Goal: Task Accomplishment & Management: Complete application form

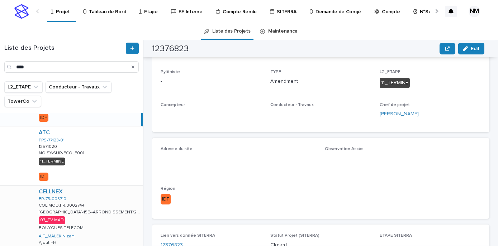
scroll to position [98, 0]
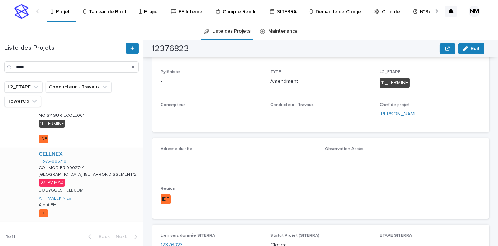
type input "****"
click at [118, 187] on div "CELLNEX FR-75-005710 COL.MOD.FR.0002744 COL.MOD.FR.0002744 [GEOGRAPHIC_DATA]-15…" at bounding box center [88, 185] width 110 height 74
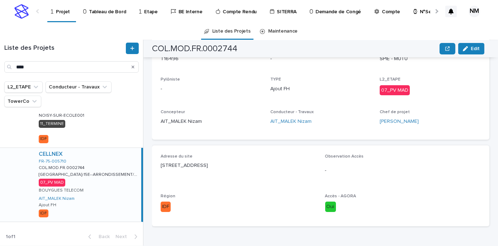
drag, startPoint x: 245, startPoint y: 165, endPoint x: 161, endPoint y: 166, distance: 84.2
click at [161, 166] on p "[STREET_ADDRESS]" at bounding box center [239, 166] width 156 height 8
copy p "[STREET_ADDRESS]"
click at [225, 189] on div "Adresse du site [STREET_ADDRESS] Observation Accès - Région IDF Accès - AGORA O…" at bounding box center [321, 186] width 320 height 64
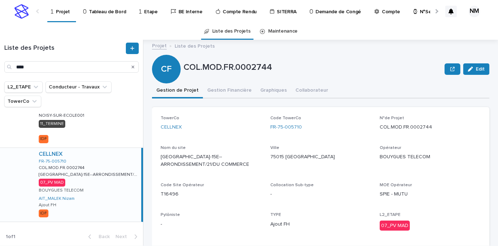
click at [134, 67] on icon "Search" at bounding box center [133, 67] width 3 height 4
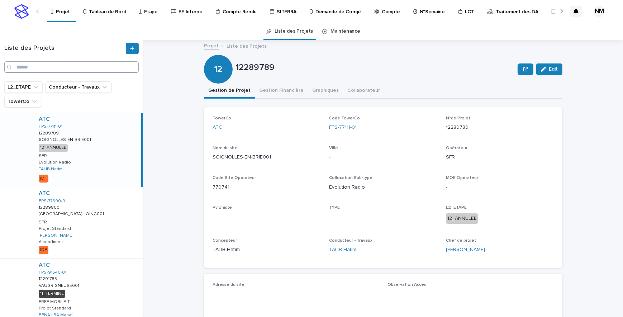
click at [41, 71] on input "Search" at bounding box center [71, 66] width 134 height 11
paste input "**********"
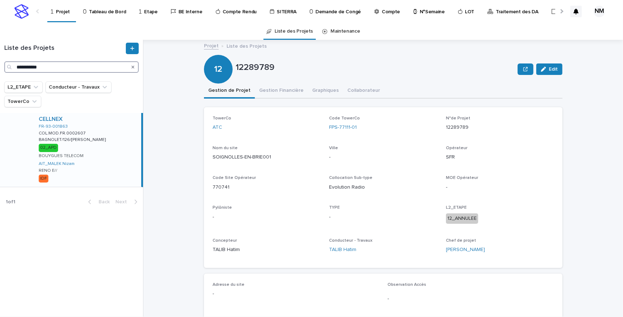
type input "**********"
click at [128, 164] on div "CELLNEX FR-93-001863 COL.MOD.FR.0002607 COL.MOD.FR.0002607 BAGNOLET/126/[PERSON…" at bounding box center [87, 150] width 108 height 74
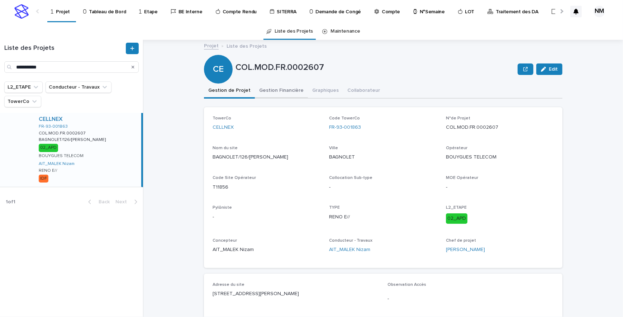
click at [277, 85] on button "Gestion Financière" at bounding box center [281, 91] width 53 height 15
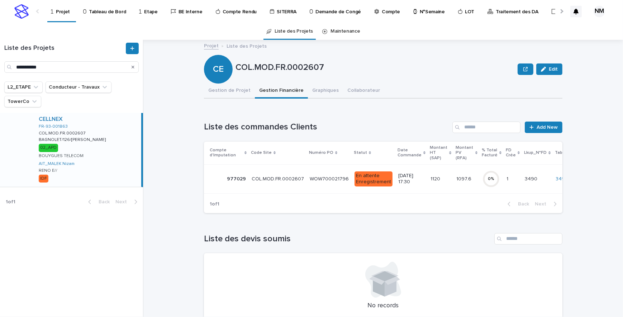
click at [430, 183] on div "1120 1120" at bounding box center [440, 179] width 20 height 12
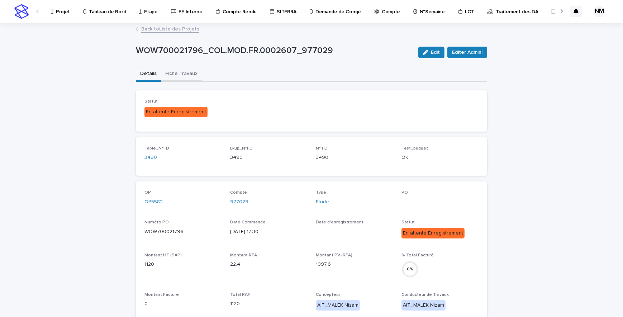
click at [182, 72] on button "Fiche Travaux" at bounding box center [181, 74] width 41 height 15
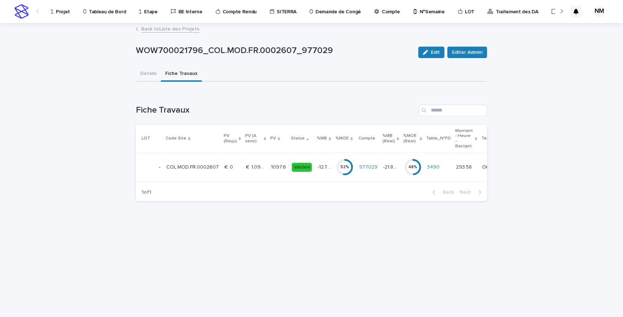
click at [279, 169] on p "1097.6" at bounding box center [279, 167] width 16 height 8
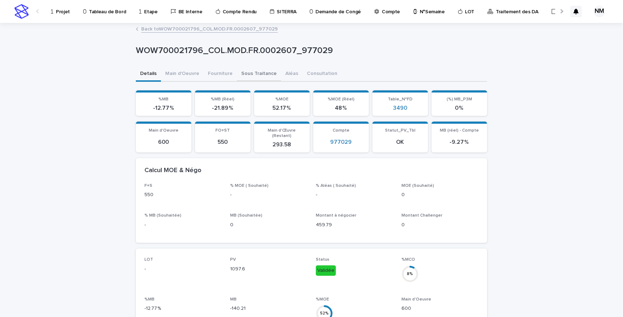
click at [250, 70] on button "Sous Traitance" at bounding box center [259, 74] width 44 height 15
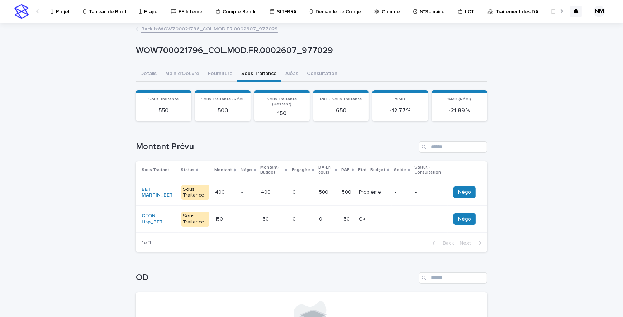
click at [332, 216] on p at bounding box center [328, 219] width 18 height 6
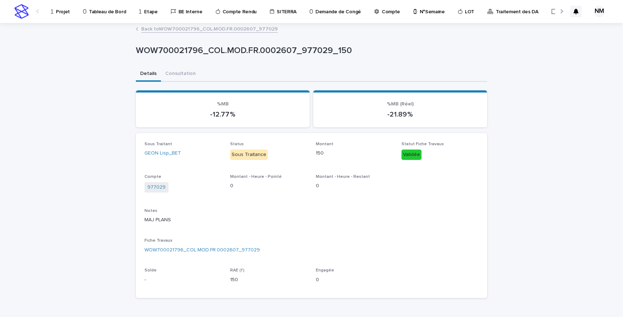
scroll to position [144, 0]
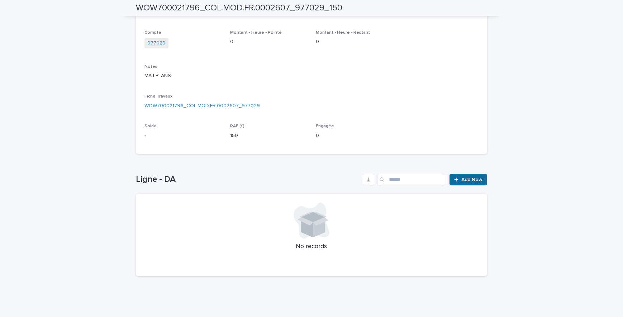
click at [458, 178] on div at bounding box center [457, 179] width 7 height 5
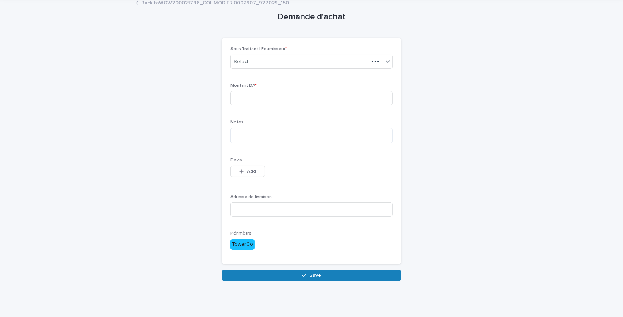
scroll to position [11, 0]
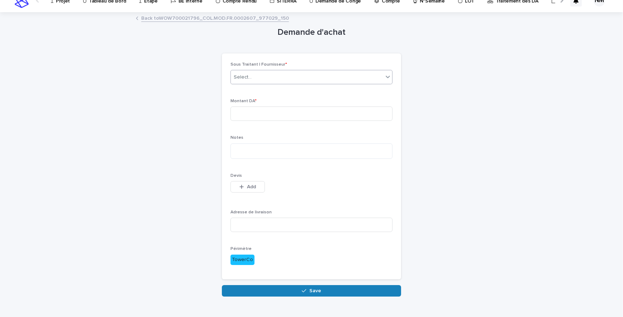
click at [254, 73] on div "Select..." at bounding box center [307, 77] width 152 height 12
type input "****"
click at [259, 93] on div "GEON Lisp_BET" at bounding box center [308, 90] width 161 height 13
click at [253, 115] on input at bounding box center [311, 113] width 162 height 14
type input "***"
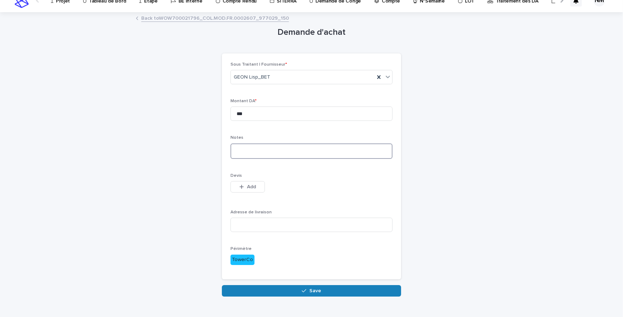
click at [244, 144] on textarea at bounding box center [311, 150] width 162 height 15
type textarea "**********"
click at [243, 189] on button "Add" at bounding box center [247, 186] width 34 height 11
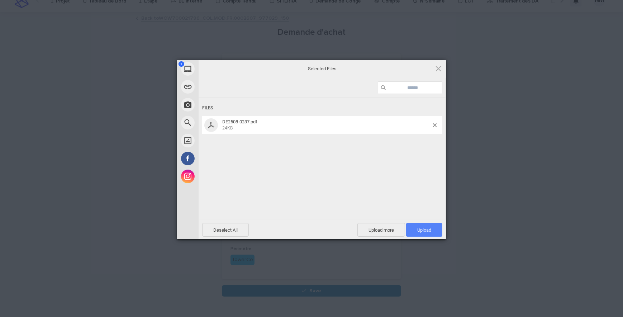
click at [427, 228] on span "Upload 1" at bounding box center [424, 229] width 14 height 5
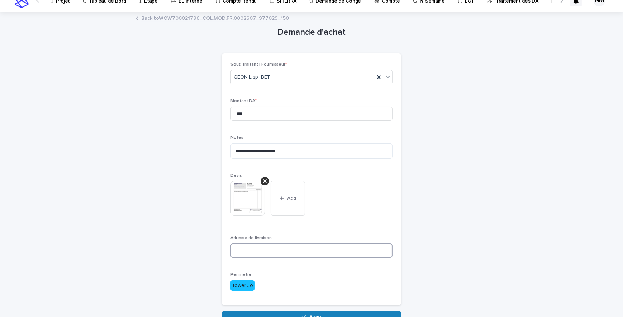
click at [240, 246] on input at bounding box center [311, 250] width 162 height 14
type input "*"
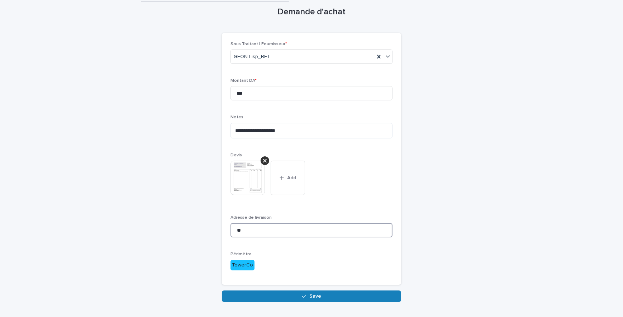
scroll to position [52, 0]
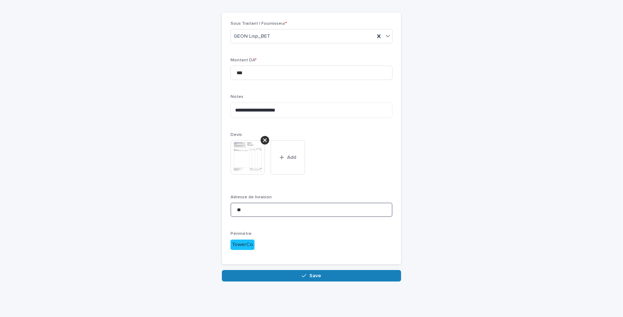
type input "**"
click at [296, 246] on div "**********" at bounding box center [311, 135] width 358 height 327
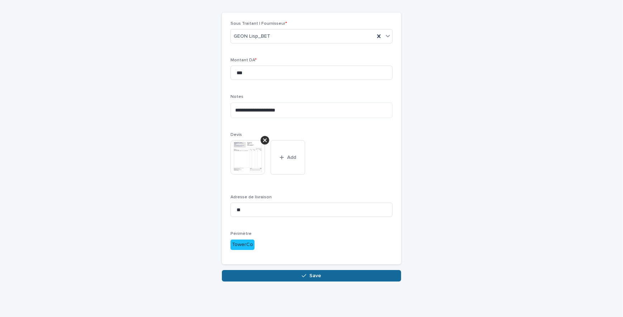
click at [317, 246] on button "Save" at bounding box center [311, 275] width 179 height 11
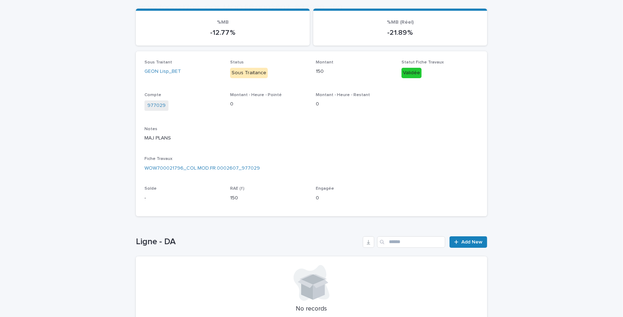
scroll to position [130, 0]
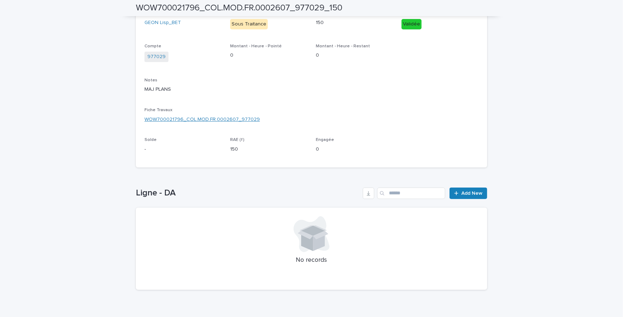
click at [206, 116] on link "WOW700021796_COL.MOD.FR.0002607_977029" at bounding box center [201, 120] width 115 height 8
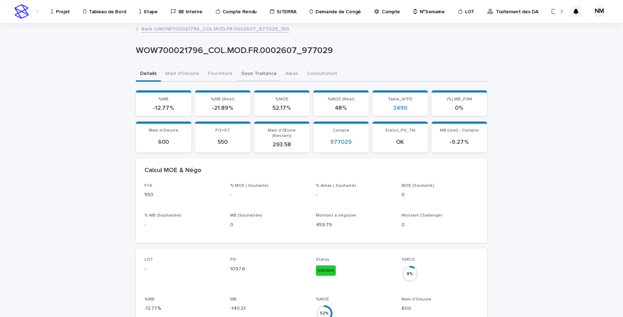
click at [252, 73] on button "Sous Traitance" at bounding box center [259, 74] width 44 height 15
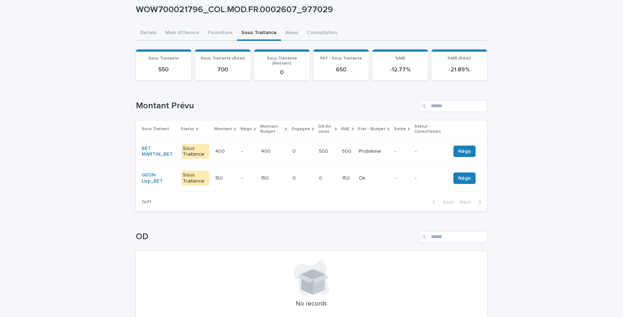
scroll to position [93, 0]
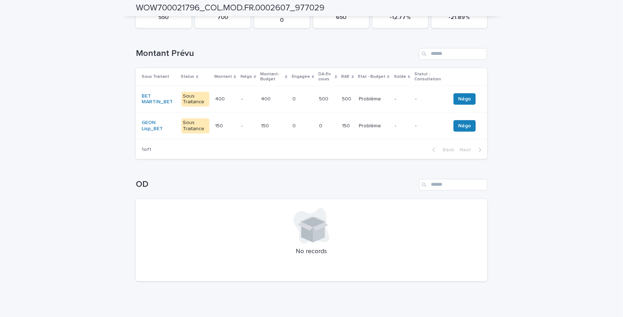
click at [387, 125] on td "Problème Problème" at bounding box center [374, 126] width 36 height 27
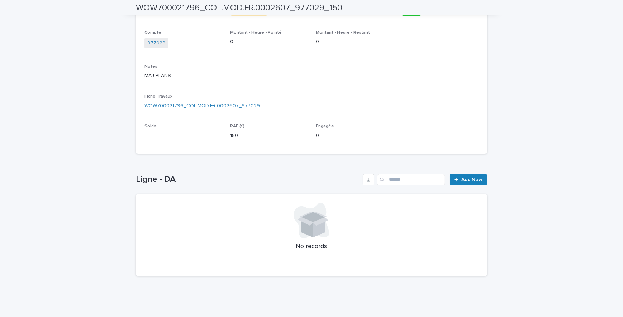
scroll to position [115, 0]
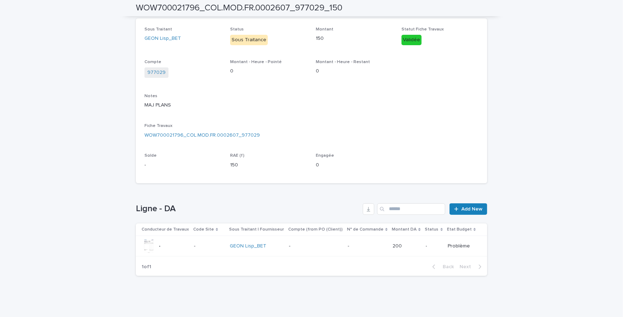
click at [428, 246] on p "-" at bounding box center [434, 246] width 16 height 6
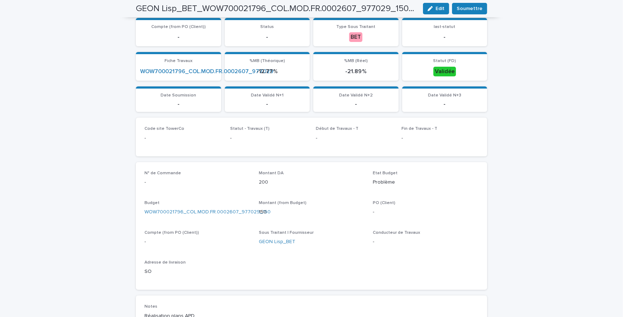
scroll to position [18, 0]
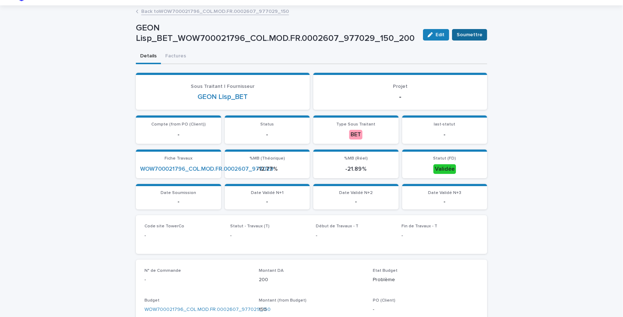
click at [471, 37] on span "Soumettre" at bounding box center [470, 34] width 26 height 7
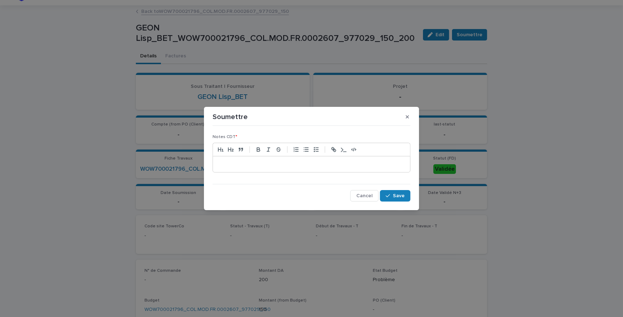
click at [278, 161] on p at bounding box center [311, 164] width 186 height 7
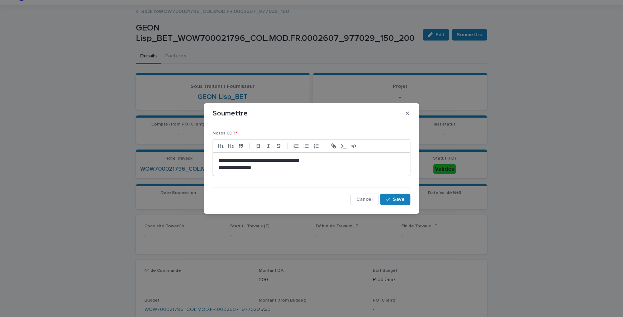
click at [226, 166] on p "**********" at bounding box center [311, 167] width 186 height 7
drag, startPoint x: 263, startPoint y: 168, endPoint x: 216, endPoint y: 168, distance: 46.9
click at [216, 168] on div "**********" at bounding box center [311, 164] width 197 height 23
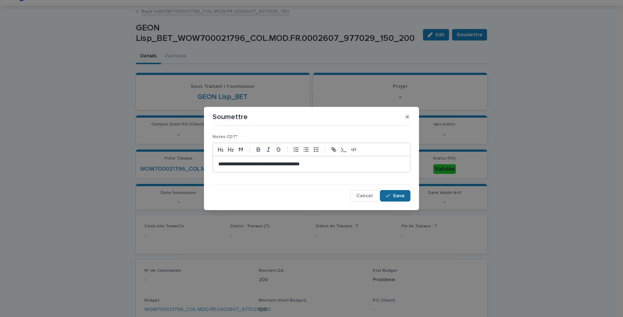
click at [397, 191] on button "Save" at bounding box center [395, 195] width 30 height 11
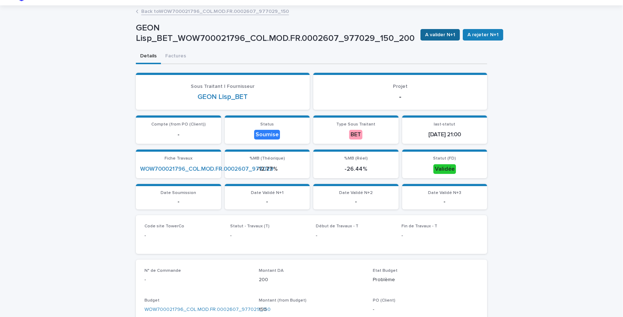
click at [435, 33] on span "A valider N+1" at bounding box center [440, 34] width 30 height 7
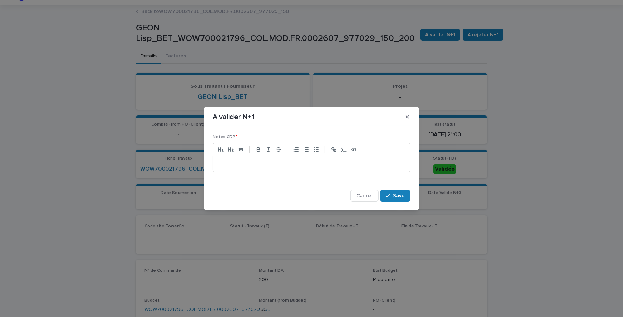
click at [258, 166] on p at bounding box center [311, 164] width 186 height 7
click at [391, 193] on div "button" at bounding box center [389, 195] width 7 height 5
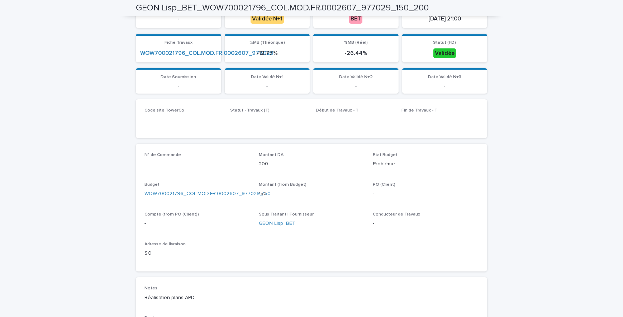
scroll to position [0, 0]
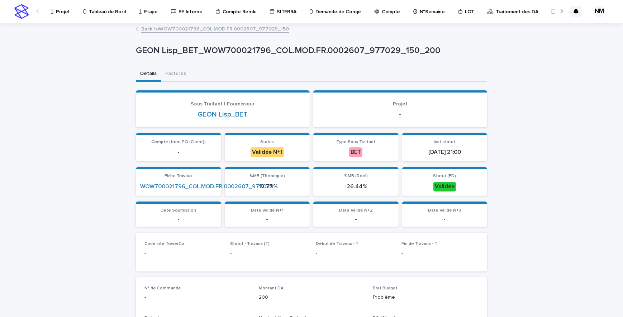
click at [199, 28] on link "Back to WOW700021796_COL.MOD.FR.0002607_977029_150" at bounding box center [215, 28] width 148 height 8
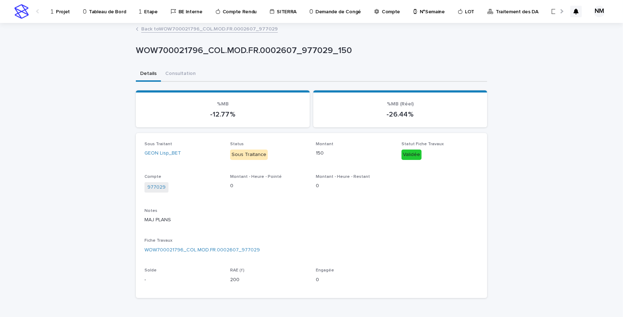
click at [148, 30] on link "Back to WOW700021796_COL.MOD.FR.0002607_977029" at bounding box center [209, 28] width 137 height 8
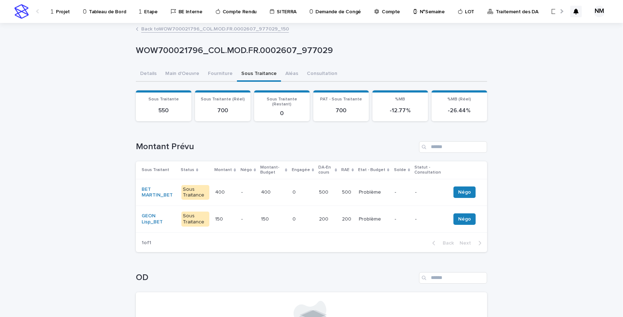
click at [59, 10] on p "Projet" at bounding box center [63, 7] width 14 height 15
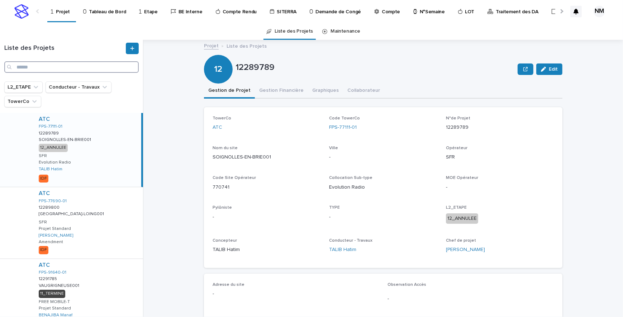
click at [40, 66] on input "Search" at bounding box center [71, 66] width 134 height 11
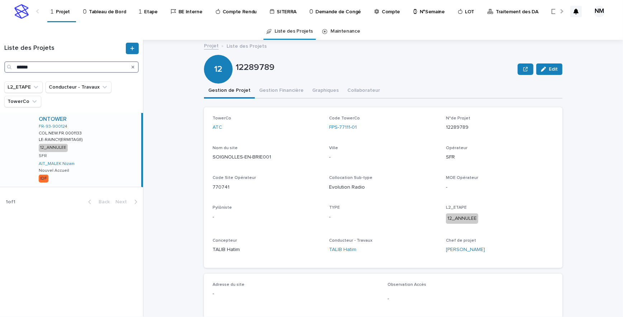
type input "******"
drag, startPoint x: 101, startPoint y: 156, endPoint x: 154, endPoint y: 170, distance: 55.4
click at [101, 156] on div "ONTOWER FR-93-900124 COL.NEW.FR.0001133 COL.NEW.FR.0001133 LE-RAINCY(ERMITAGE) …" at bounding box center [87, 150] width 108 height 74
click at [279, 92] on button "Gestion Financière" at bounding box center [281, 91] width 53 height 15
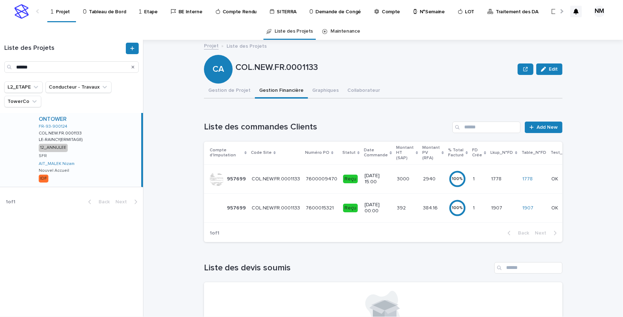
click at [404, 187] on td "3000 3000" at bounding box center [407, 178] width 26 height 29
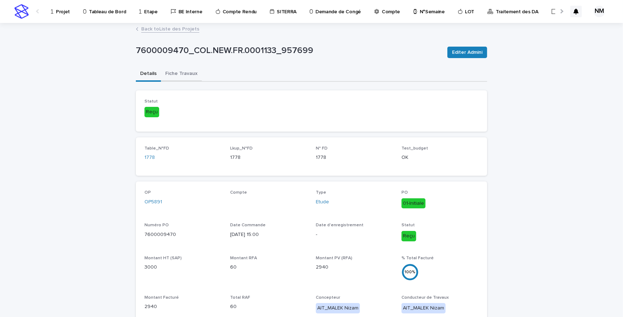
click at [175, 69] on button "Fiche Travaux" at bounding box center [181, 74] width 41 height 15
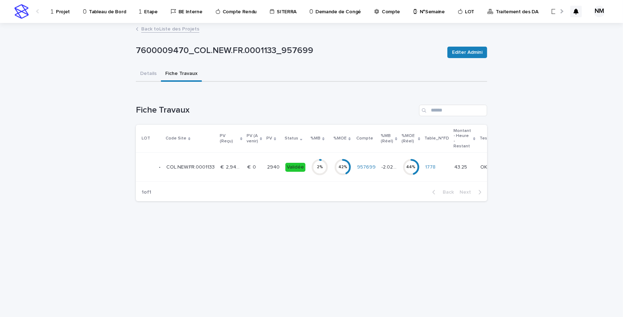
click at [303, 175] on td "Validée" at bounding box center [295, 167] width 26 height 29
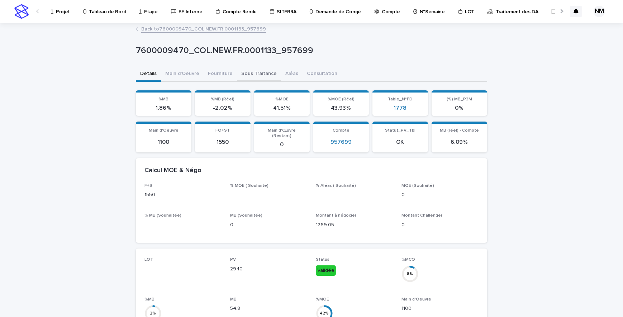
click at [253, 73] on button "Sous Traitance" at bounding box center [259, 74] width 44 height 15
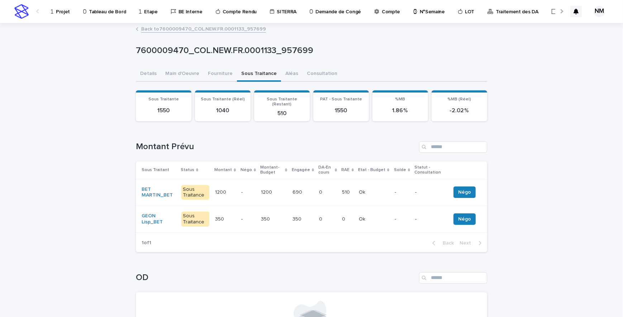
click at [384, 190] on div "Ok Ok" at bounding box center [374, 192] width 30 height 12
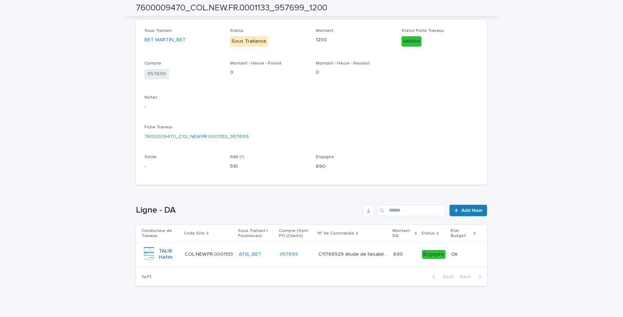
scroll to position [123, 0]
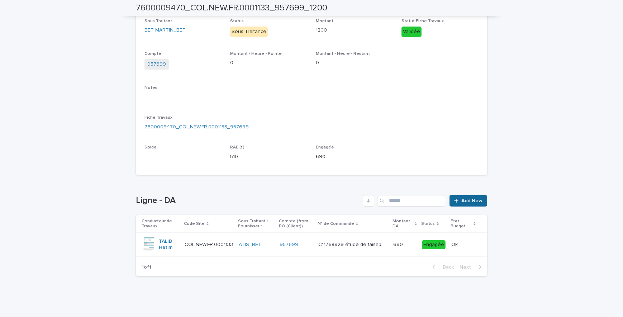
click at [462, 199] on span "Add New" at bounding box center [471, 200] width 21 height 5
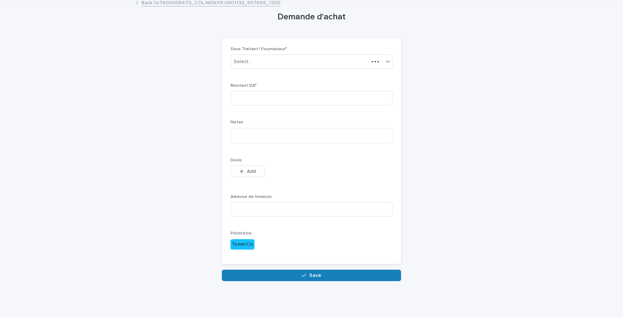
scroll to position [11, 0]
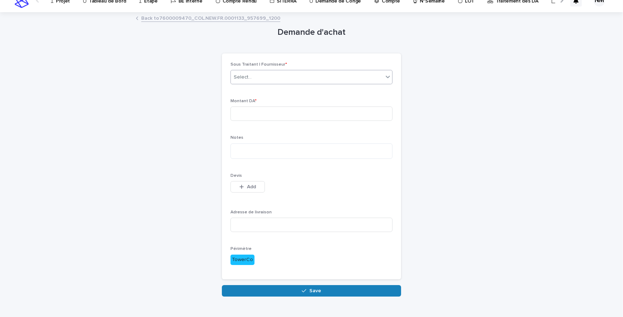
click at [254, 78] on div "Select..." at bounding box center [307, 77] width 152 height 12
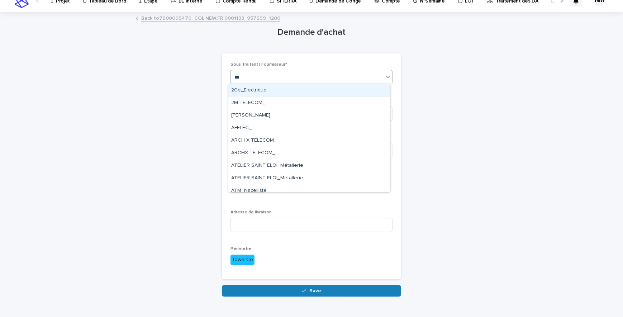
type input "****"
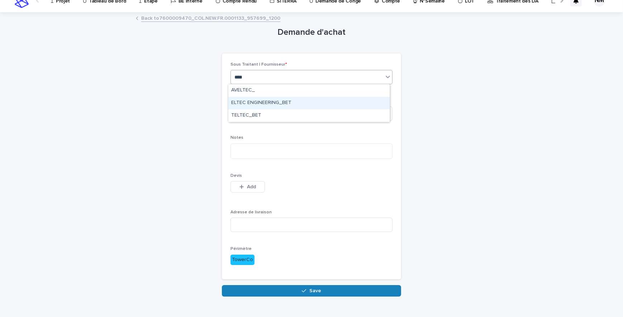
click at [273, 105] on div "ELTEC ENGINEERING_BET" at bounding box center [308, 103] width 161 height 13
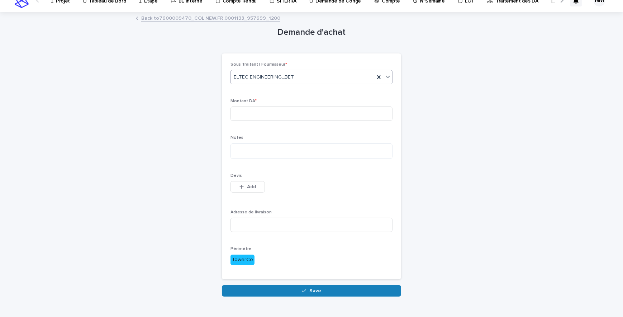
click at [259, 104] on div "Montant DA *" at bounding box center [311, 113] width 162 height 28
click at [262, 113] on input at bounding box center [311, 113] width 162 height 14
type input "***"
click at [261, 144] on textarea at bounding box center [311, 150] width 162 height 15
type textarea "*"
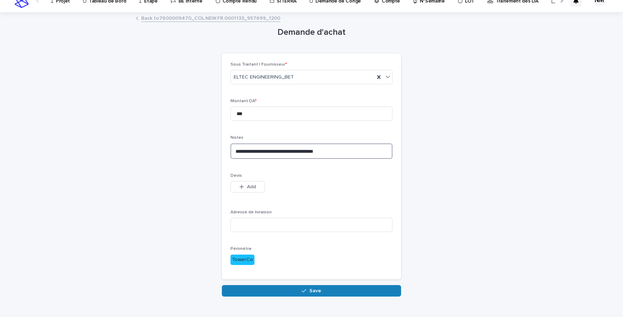
type textarea "**********"
click at [247, 179] on div "Devis This file cannot be opened Download File Add" at bounding box center [311, 187] width 162 height 28
click at [247, 186] on span "Add" at bounding box center [251, 186] width 9 height 5
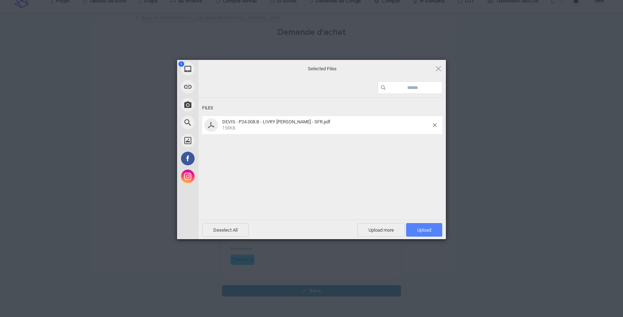
click at [419, 227] on span "Upload 1" at bounding box center [424, 229] width 14 height 5
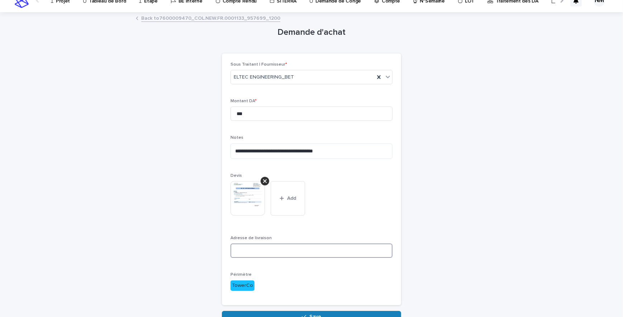
click at [251, 246] on input at bounding box center [311, 250] width 162 height 14
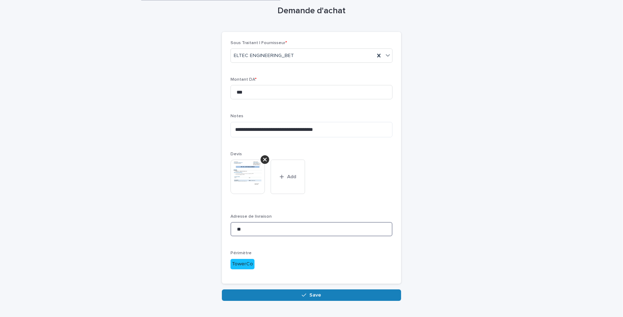
scroll to position [52, 0]
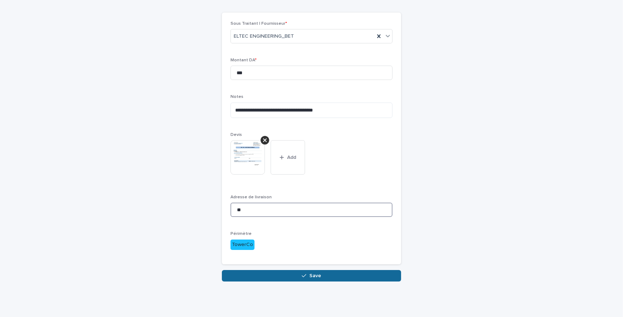
type input "**"
click at [309, 246] on span "Save" at bounding box center [315, 275] width 12 height 5
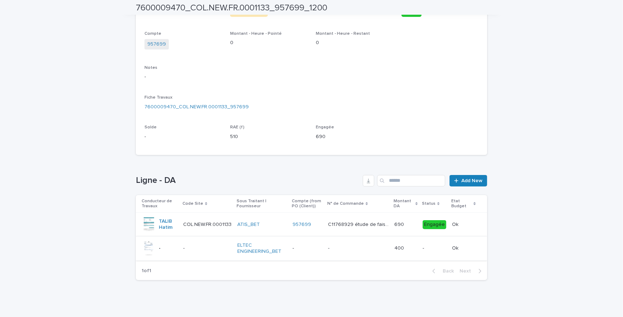
scroll to position [147, 0]
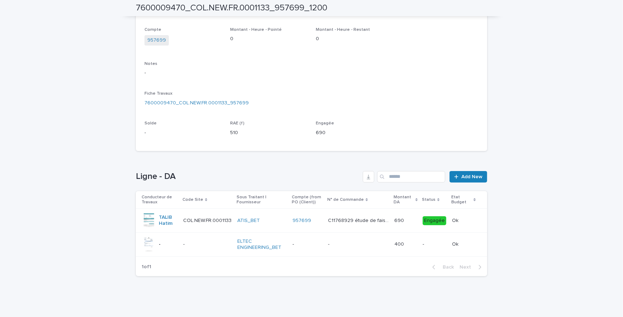
click at [412, 246] on p at bounding box center [405, 244] width 23 height 6
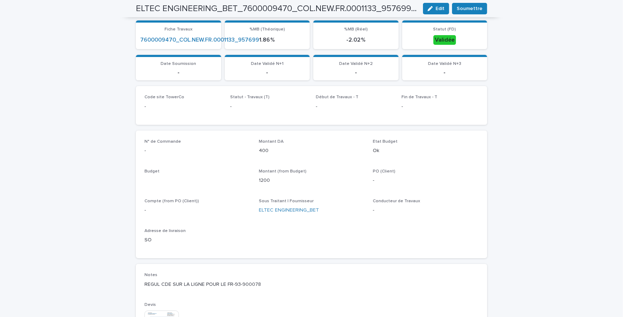
scroll to position [147, 0]
click at [466, 9] on span "Soumettre" at bounding box center [470, 8] width 26 height 7
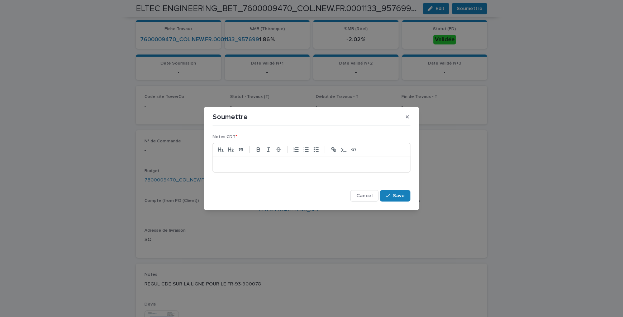
click at [289, 163] on p at bounding box center [311, 164] width 186 height 7
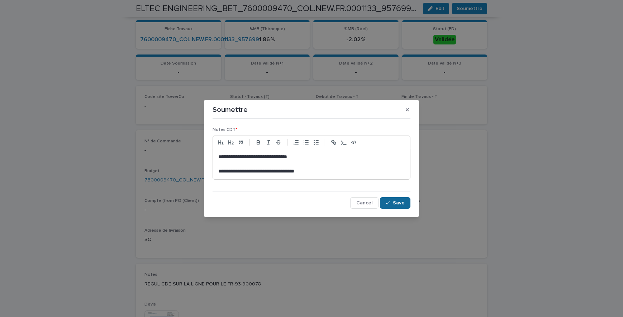
click at [404, 204] on span "Save" at bounding box center [399, 202] width 12 height 5
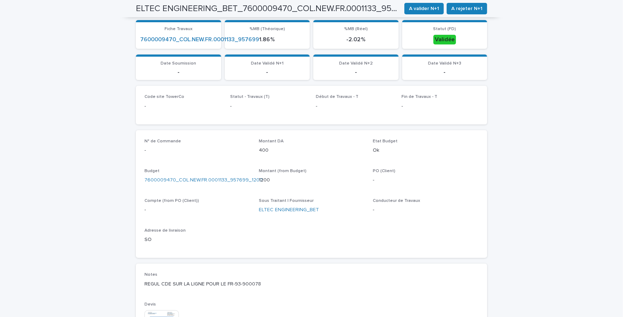
scroll to position [149, 0]
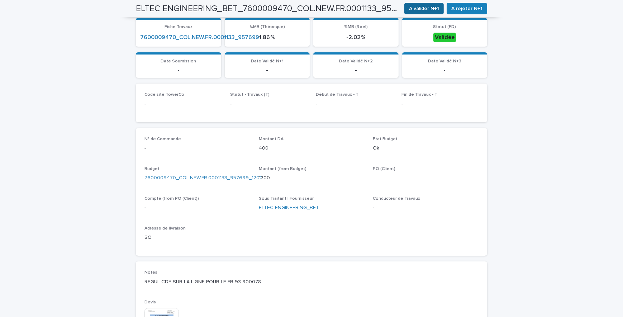
click at [432, 9] on span "A valider N+1" at bounding box center [424, 8] width 30 height 7
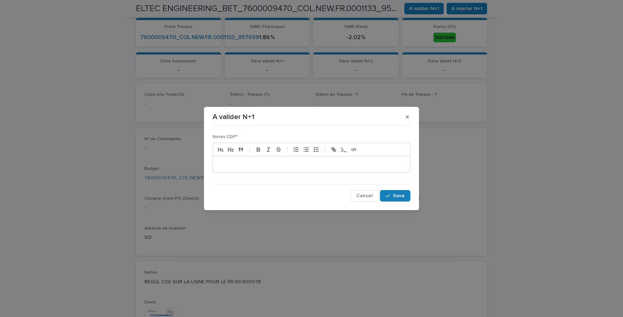
click at [329, 165] on p at bounding box center [311, 164] width 186 height 7
click at [372, 163] on p "**********" at bounding box center [311, 164] width 186 height 7
click at [400, 193] on span "Save" at bounding box center [399, 195] width 12 height 5
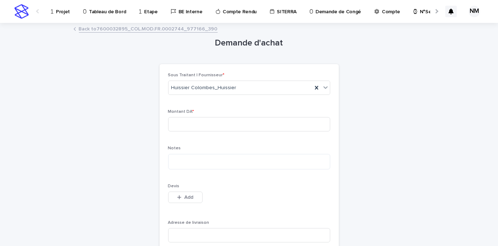
scroll to position [11, 0]
